Goal: Task Accomplishment & Management: Manage account settings

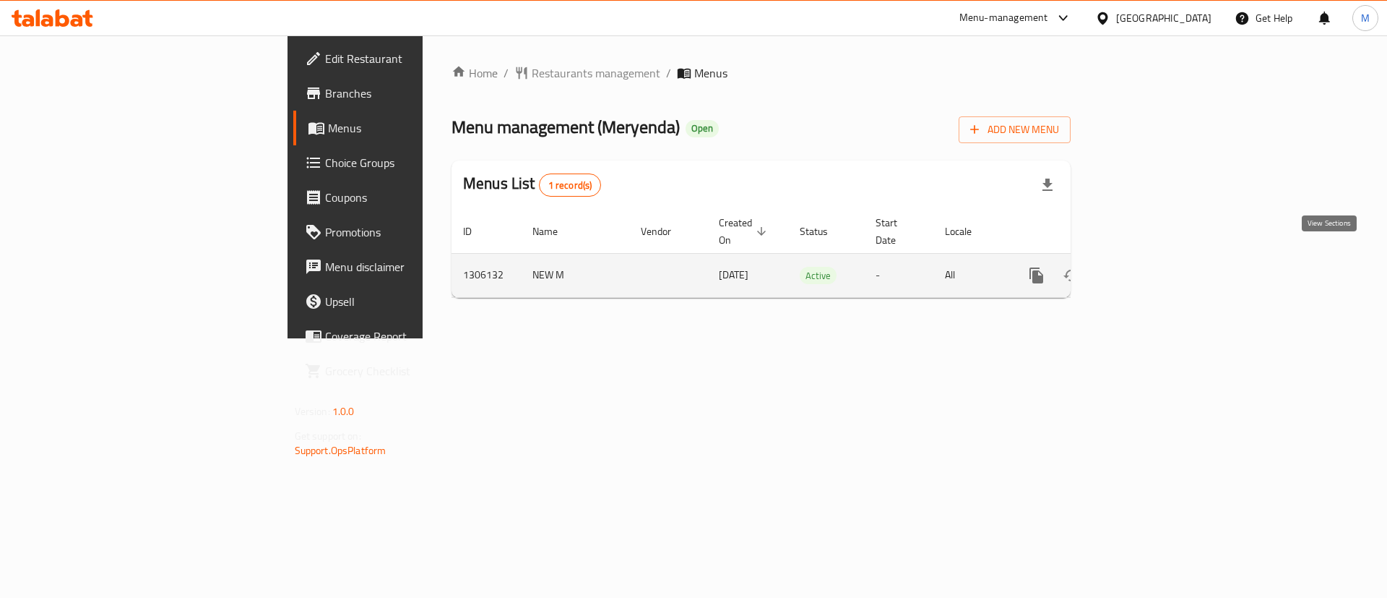
click at [1147, 269] on icon "enhanced table" at bounding box center [1140, 275] width 13 height 13
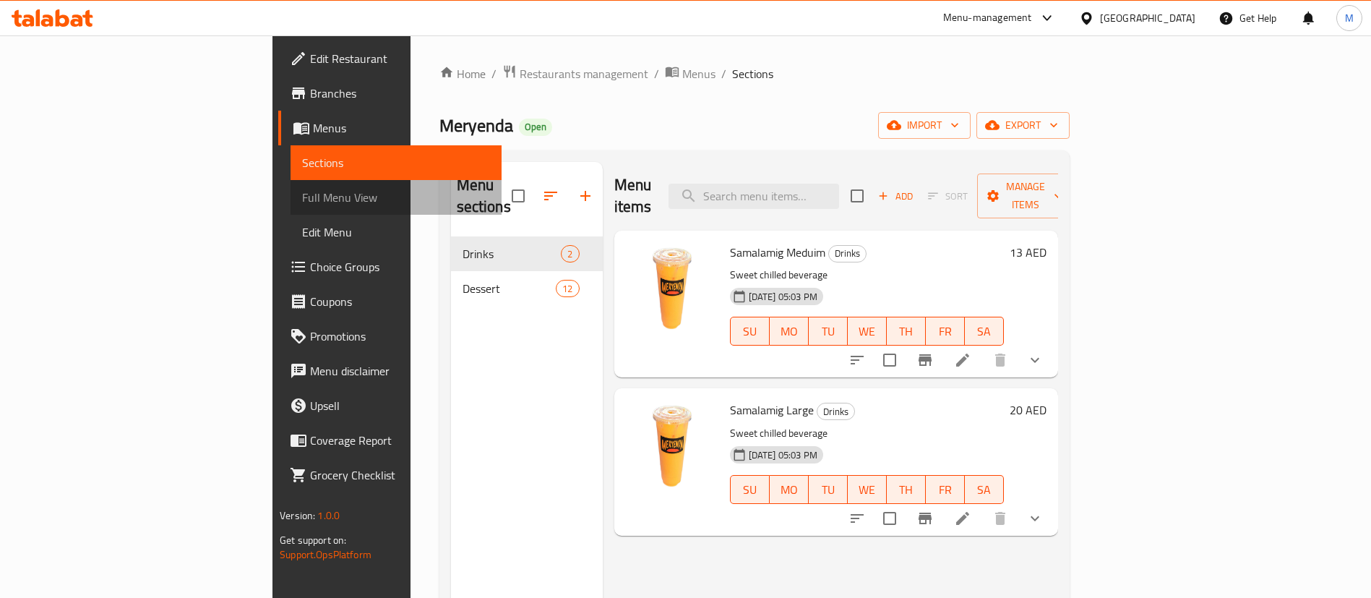
click at [290, 210] on link "Full Menu View" at bounding box center [395, 197] width 211 height 35
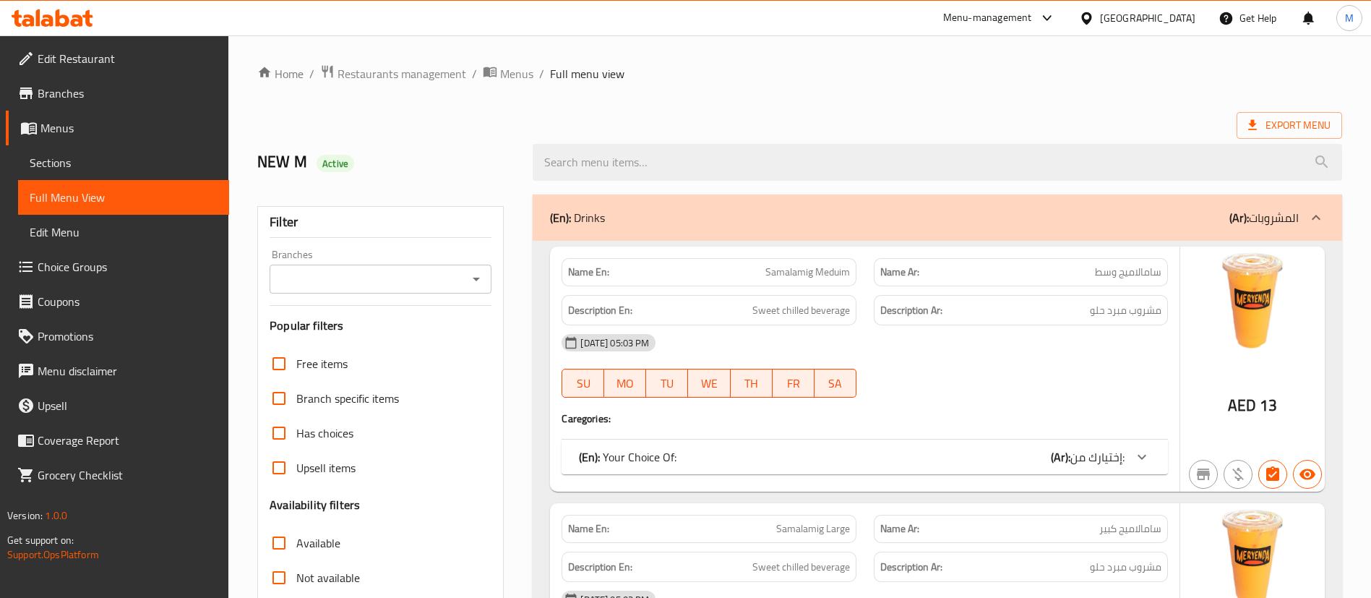
scroll to position [165, 0]
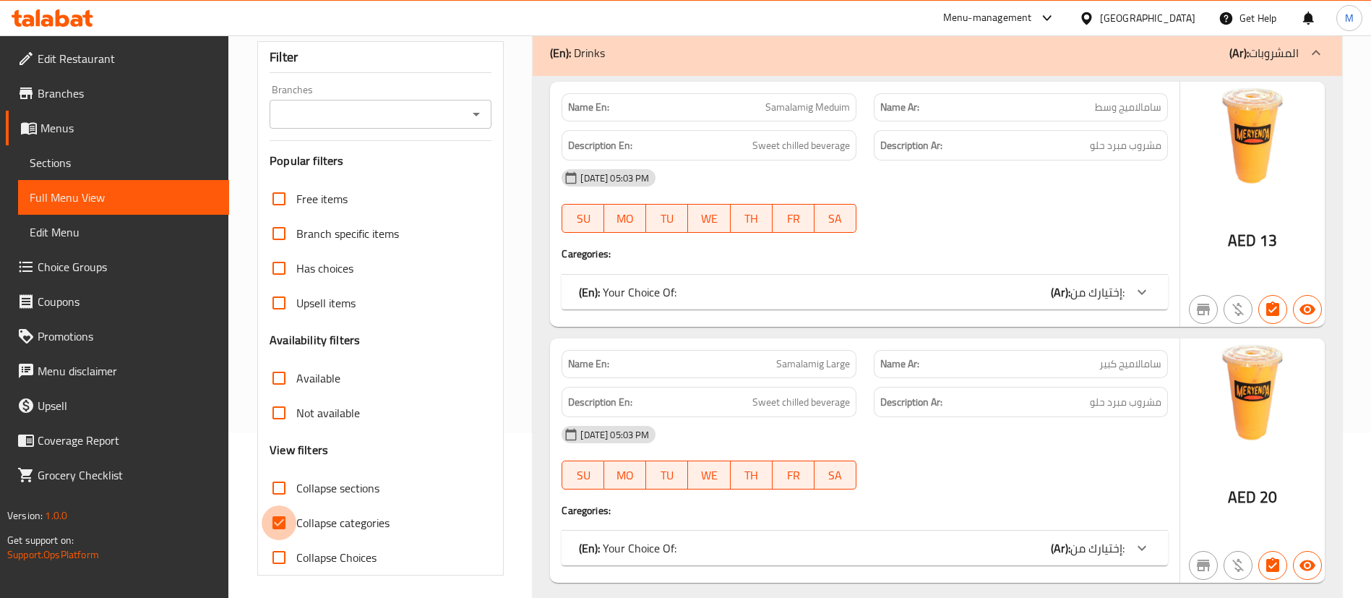
click at [290, 527] on input "Collapse categories" at bounding box center [279, 522] width 35 height 35
checkbox input "false"
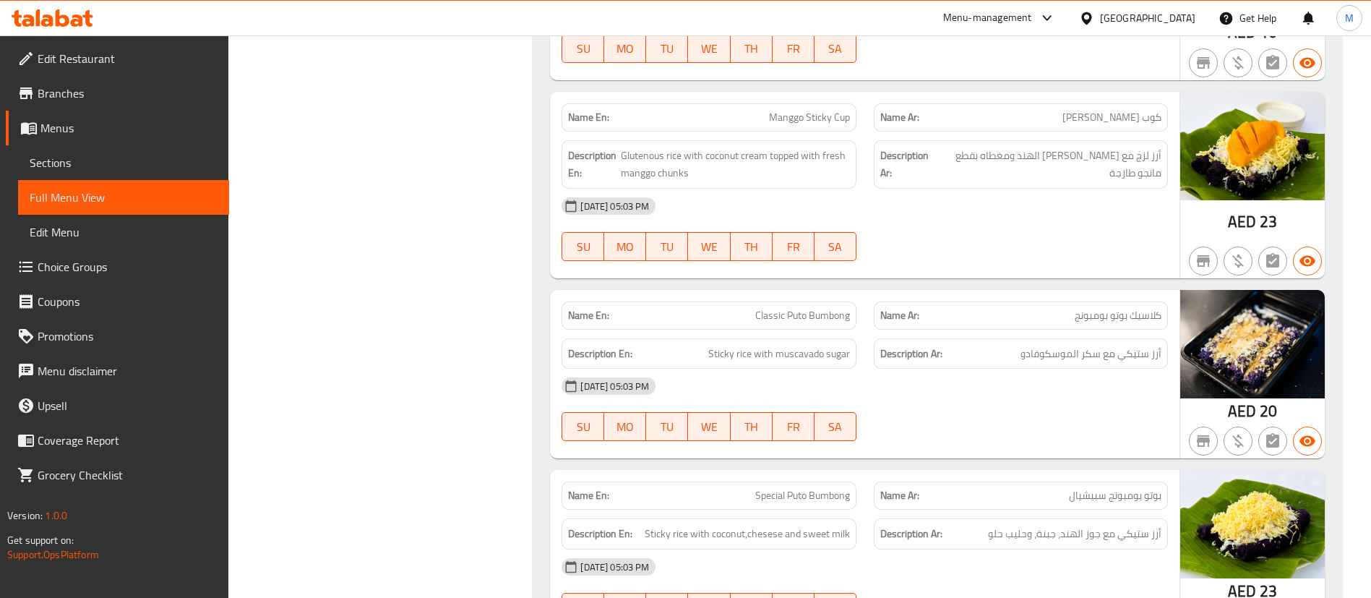
scroll to position [1355, 0]
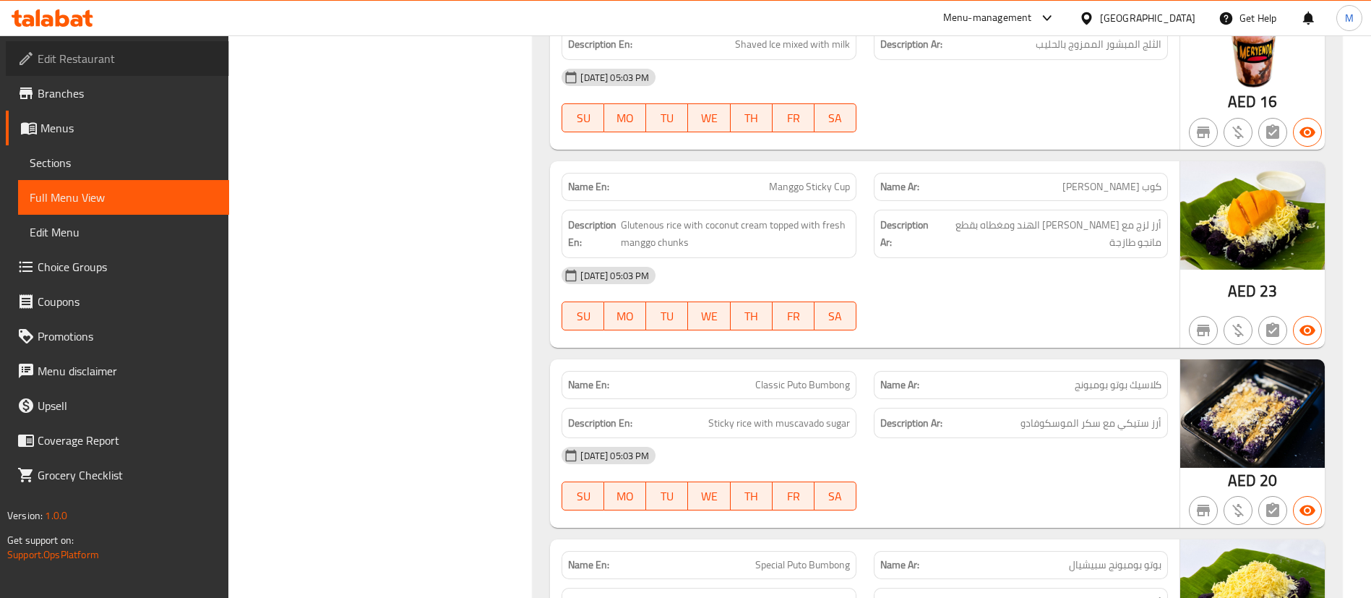
click at [168, 53] on span "Edit Restaurant" at bounding box center [128, 58] width 180 height 17
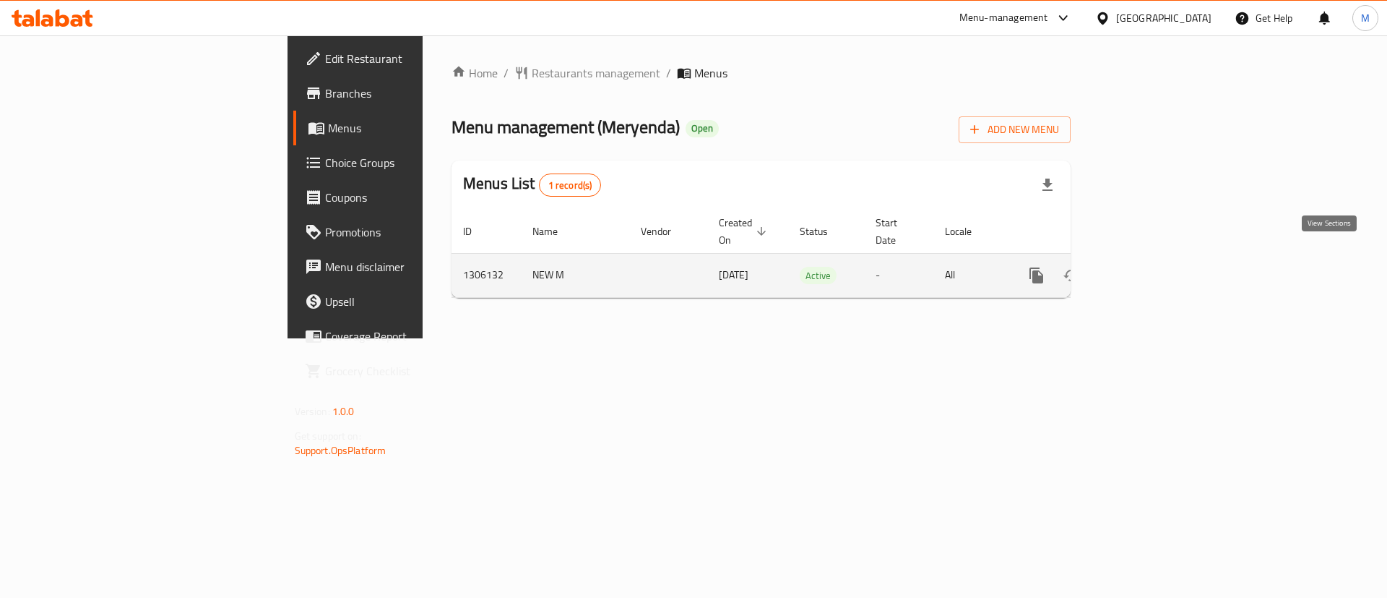
click at [1158, 267] on link "enhanced table" at bounding box center [1141, 275] width 35 height 35
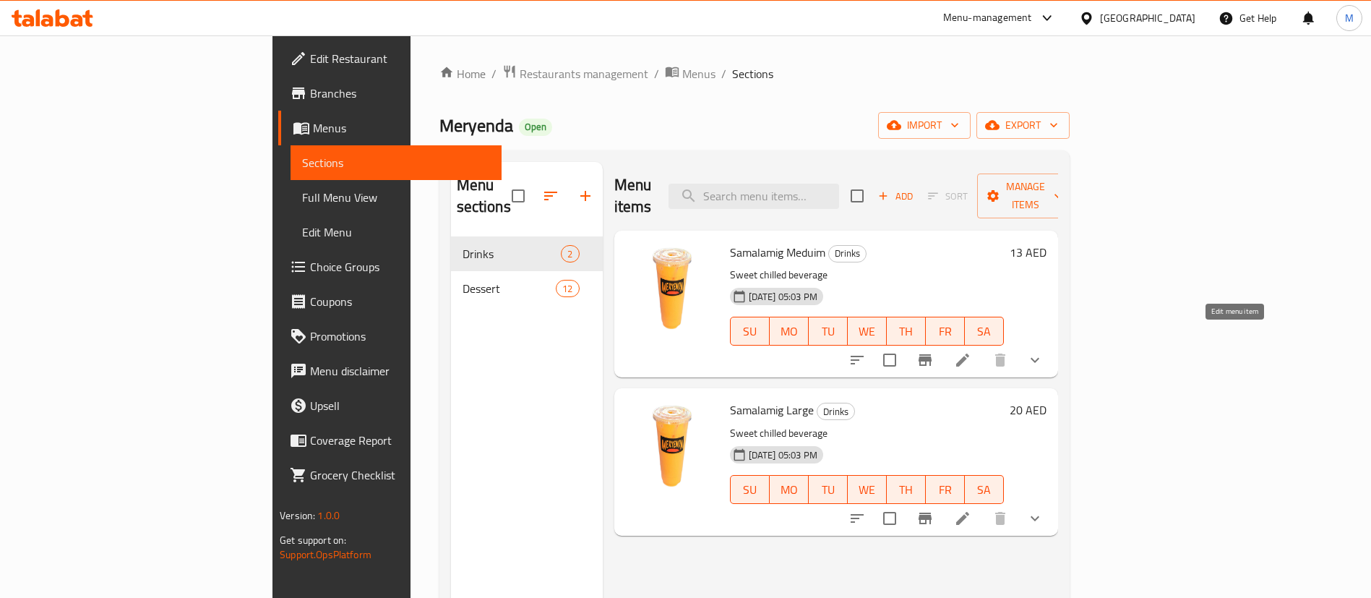
click at [971, 351] on icon at bounding box center [962, 359] width 17 height 17
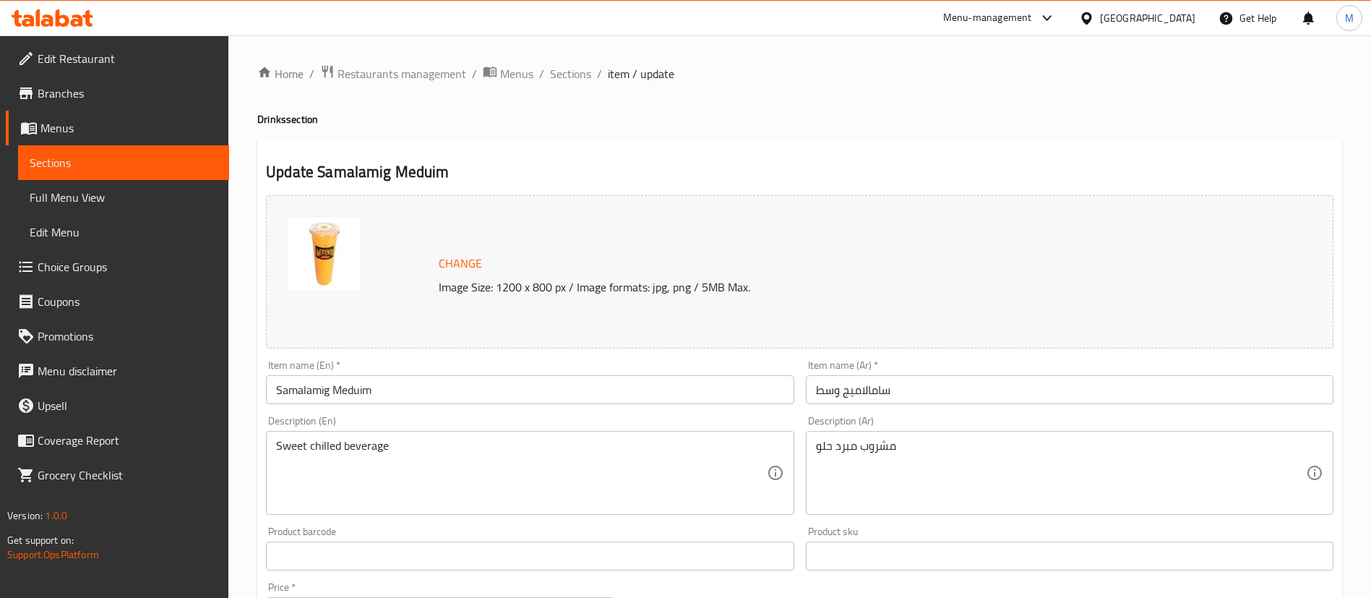
scroll to position [468, 0]
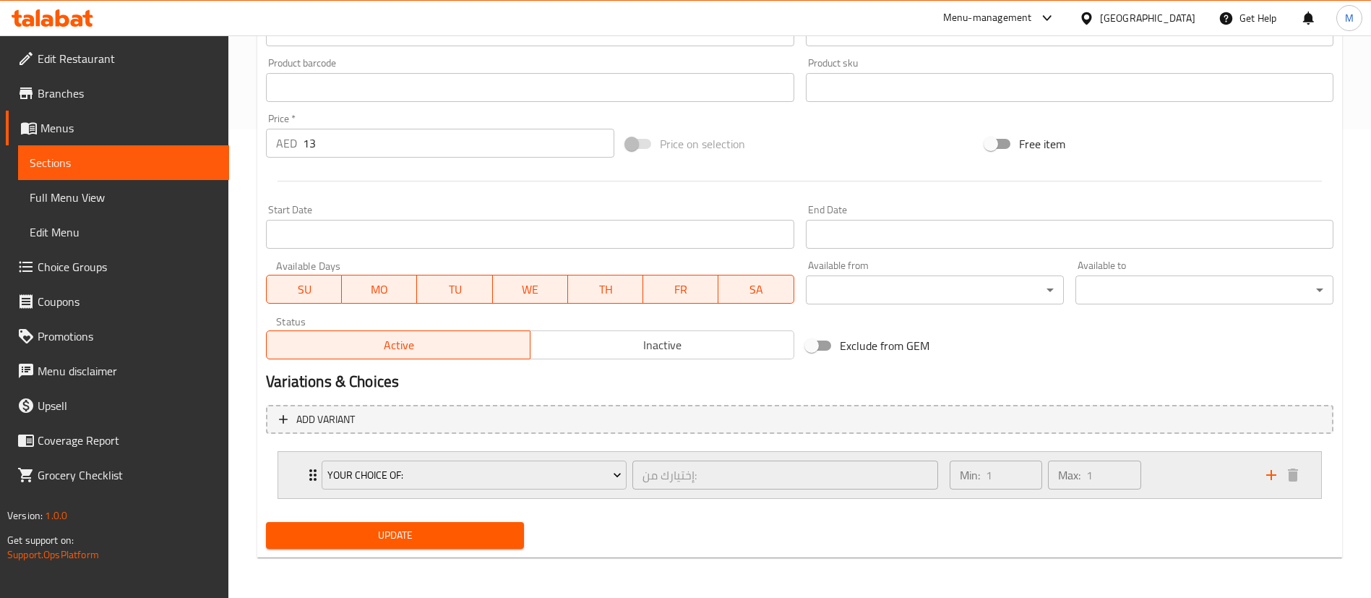
click at [1175, 470] on div "Min: 1 ​ Max: 1 ​" at bounding box center [1099, 475] width 316 height 46
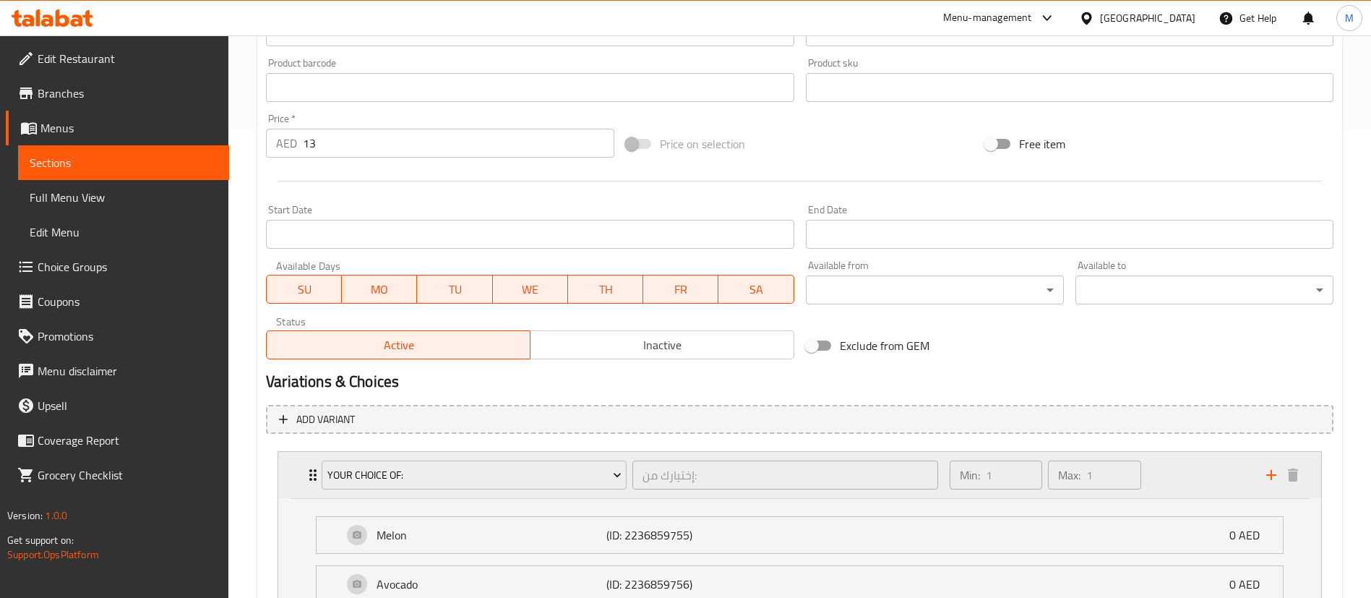
scroll to position [694, 0]
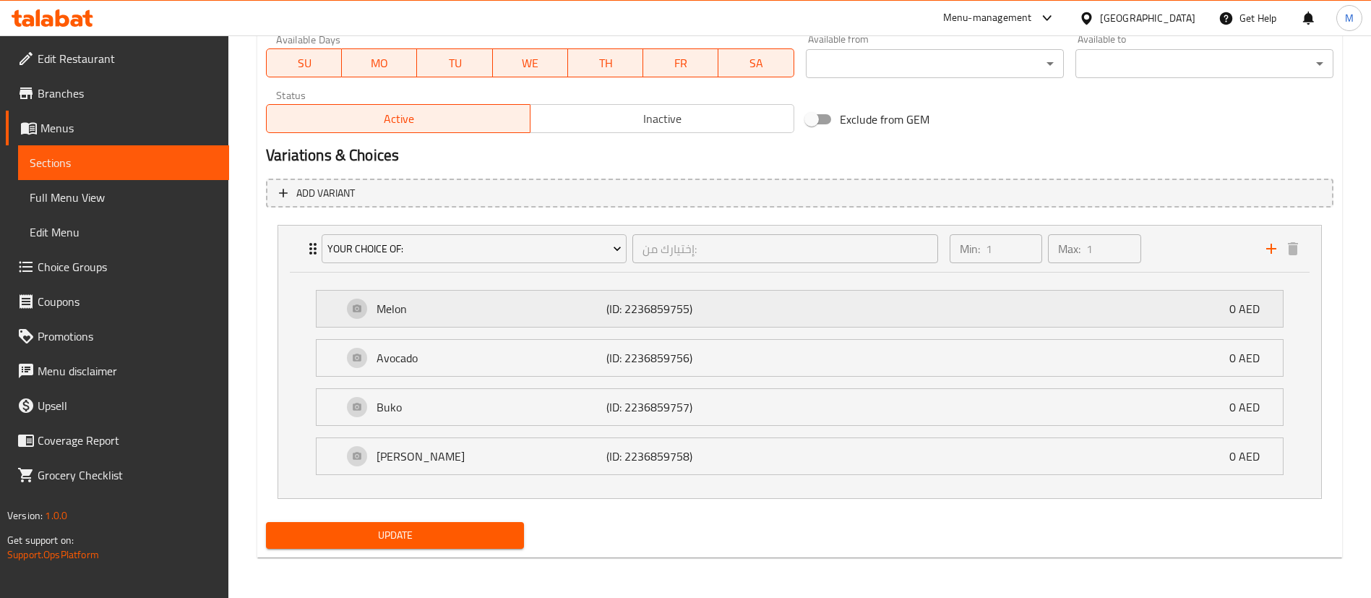
click at [788, 324] on div "Melon (ID: 2236859755) 0 AED" at bounding box center [803, 308] width 923 height 36
